Goal: Find specific page/section: Find specific page/section

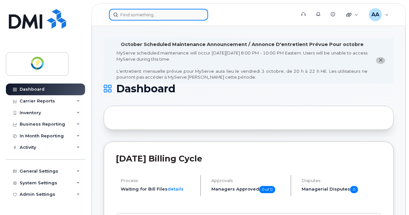
click at [147, 17] on input at bounding box center [158, 15] width 99 height 12
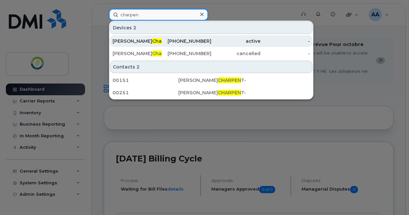
type input "charpen"
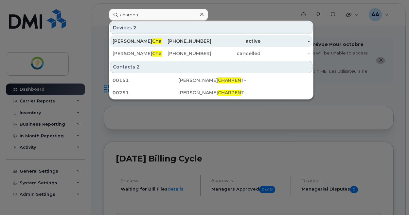
click at [153, 42] on div "[PERSON_NAME] tier" at bounding box center [136, 41] width 49 height 7
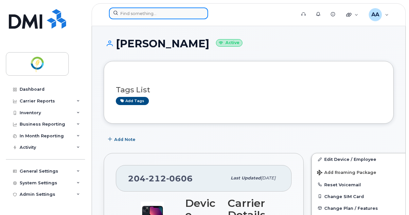
click at [134, 15] on input at bounding box center [158, 14] width 99 height 12
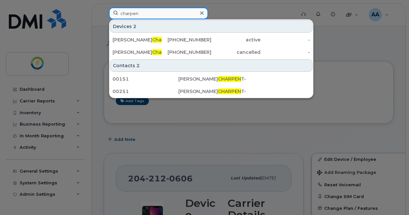
type input "charpen"
